Goal: Task Accomplishment & Management: Manage account settings

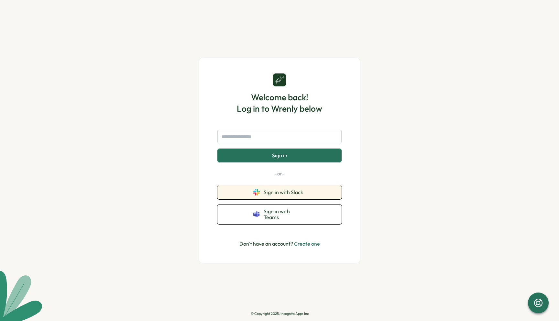
click at [257, 195] on icon at bounding box center [258, 193] width 3 height 3
click at [246, 139] on input "text" at bounding box center [279, 137] width 124 height 14
type input "**********"
click at [273, 158] on span "Sign in" at bounding box center [279, 155] width 15 height 6
